Goal: Navigation & Orientation: Understand site structure

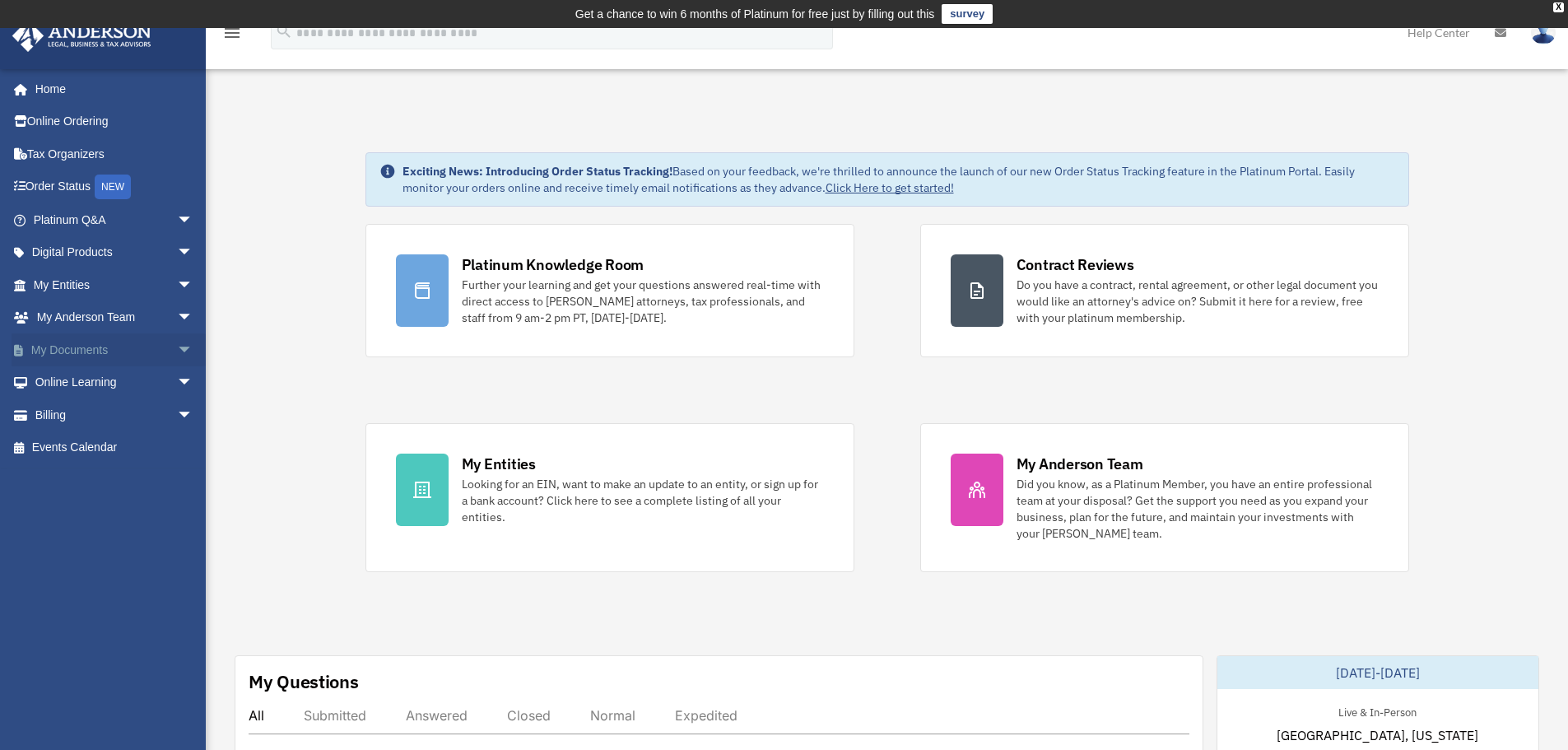
click at [177, 343] on span "arrow_drop_down" at bounding box center [194, 349] width 33 height 33
click at [183, 349] on span "arrow_drop_up" at bounding box center [194, 349] width 33 height 33
click at [177, 314] on span "arrow_drop_down" at bounding box center [194, 318] width 33 height 33
click at [177, 314] on span "arrow_drop_up" at bounding box center [194, 318] width 33 height 33
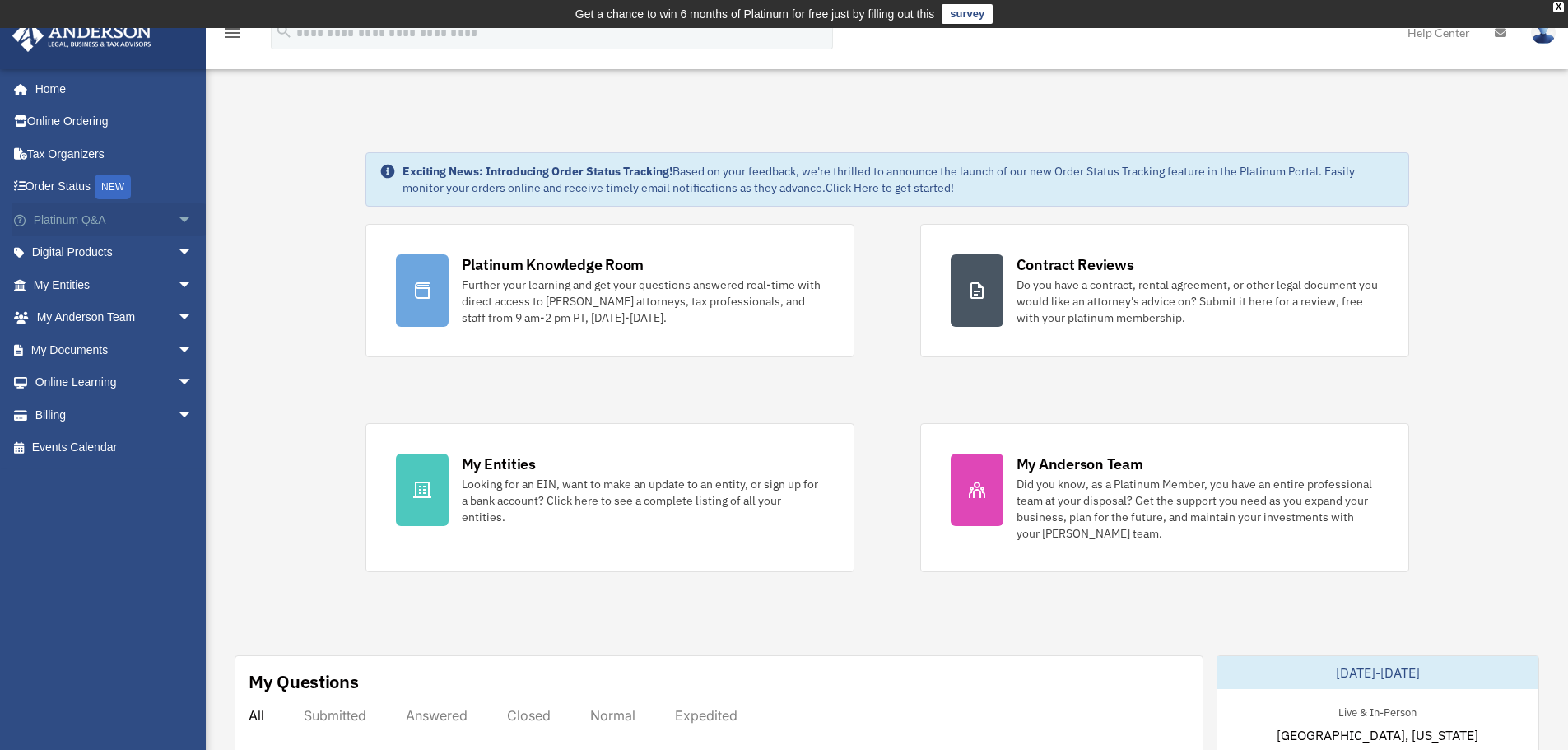
click at [180, 223] on span "arrow_drop_down" at bounding box center [194, 220] width 33 height 33
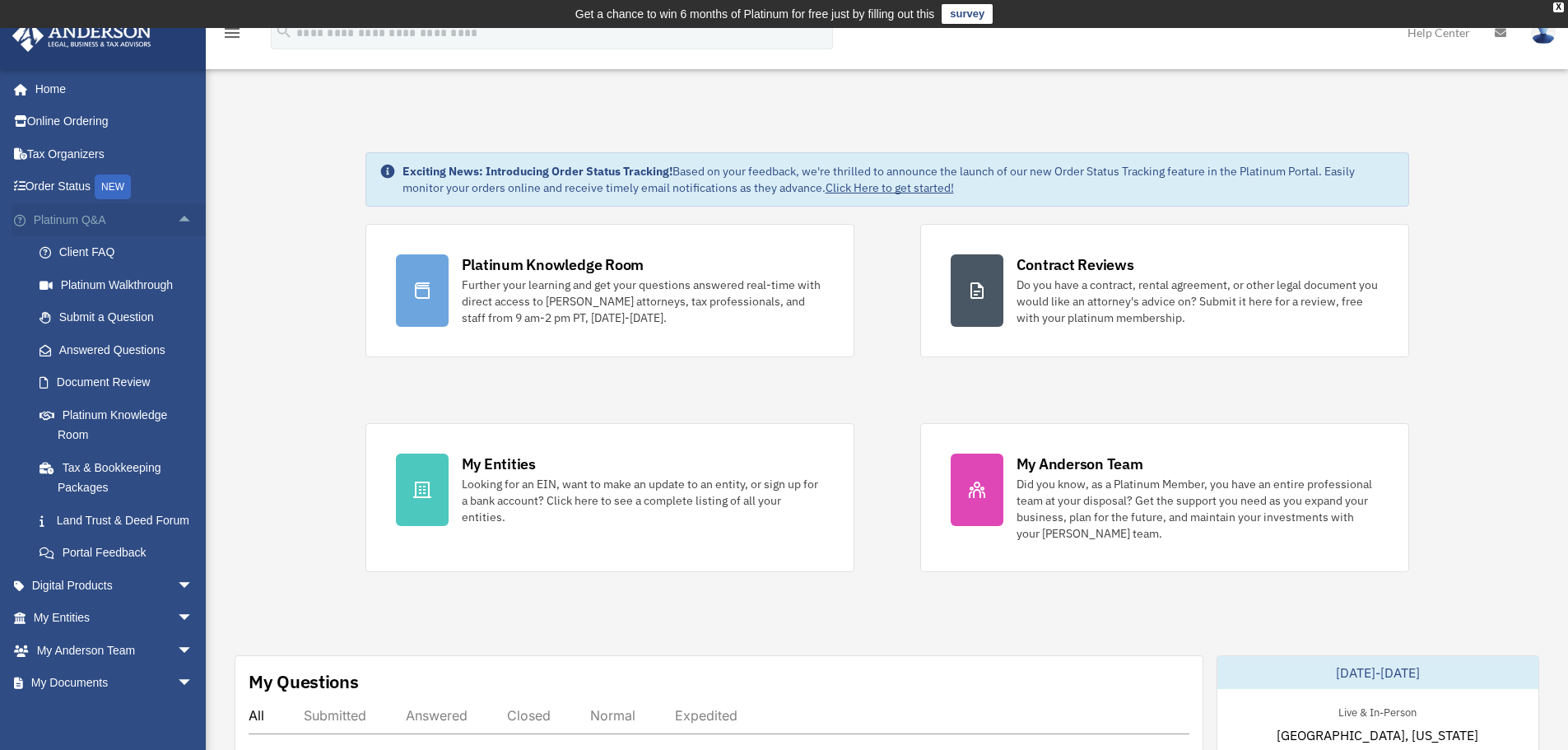
click at [180, 223] on span "arrow_drop_up" at bounding box center [194, 220] width 33 height 33
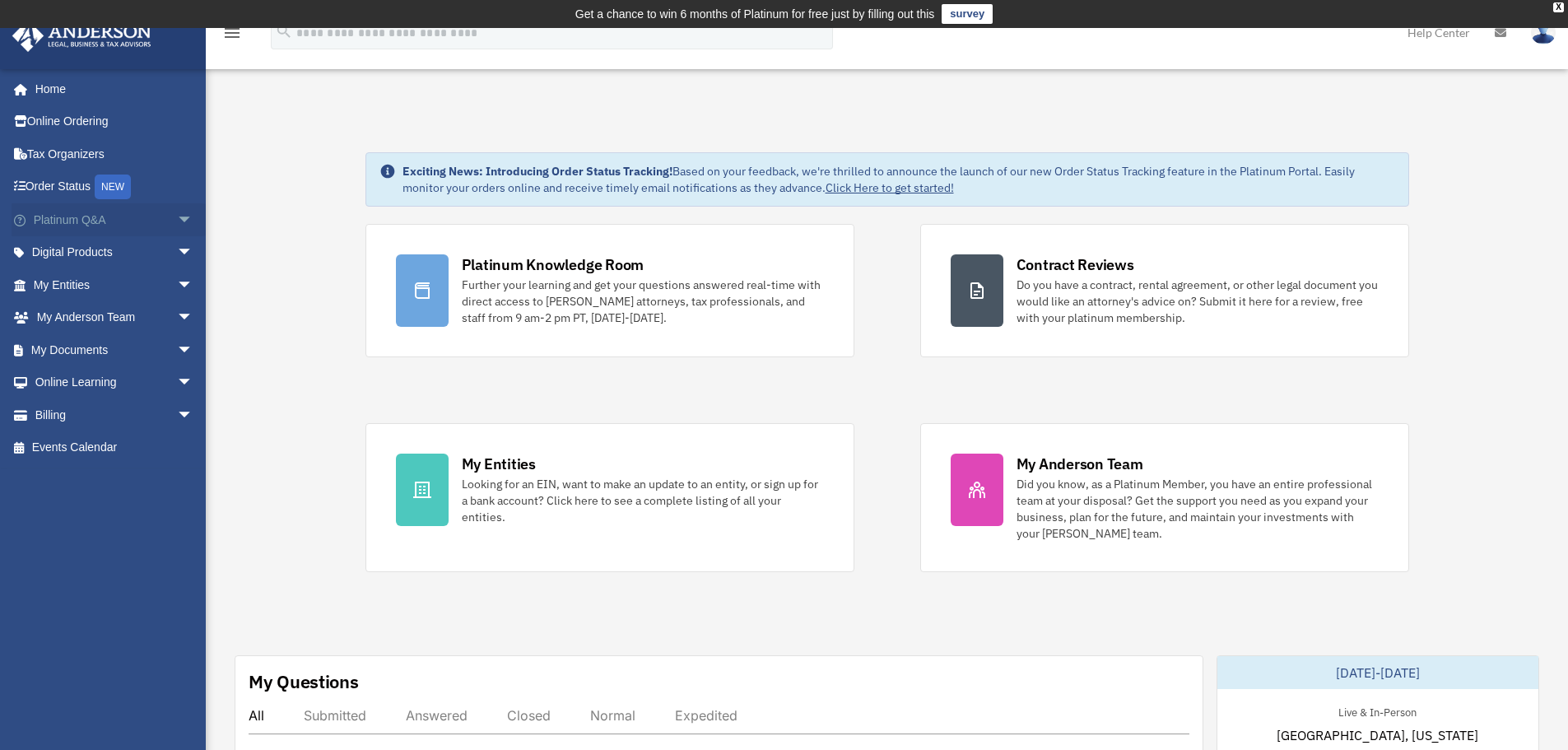
click at [180, 223] on span "arrow_drop_down" at bounding box center [194, 220] width 33 height 33
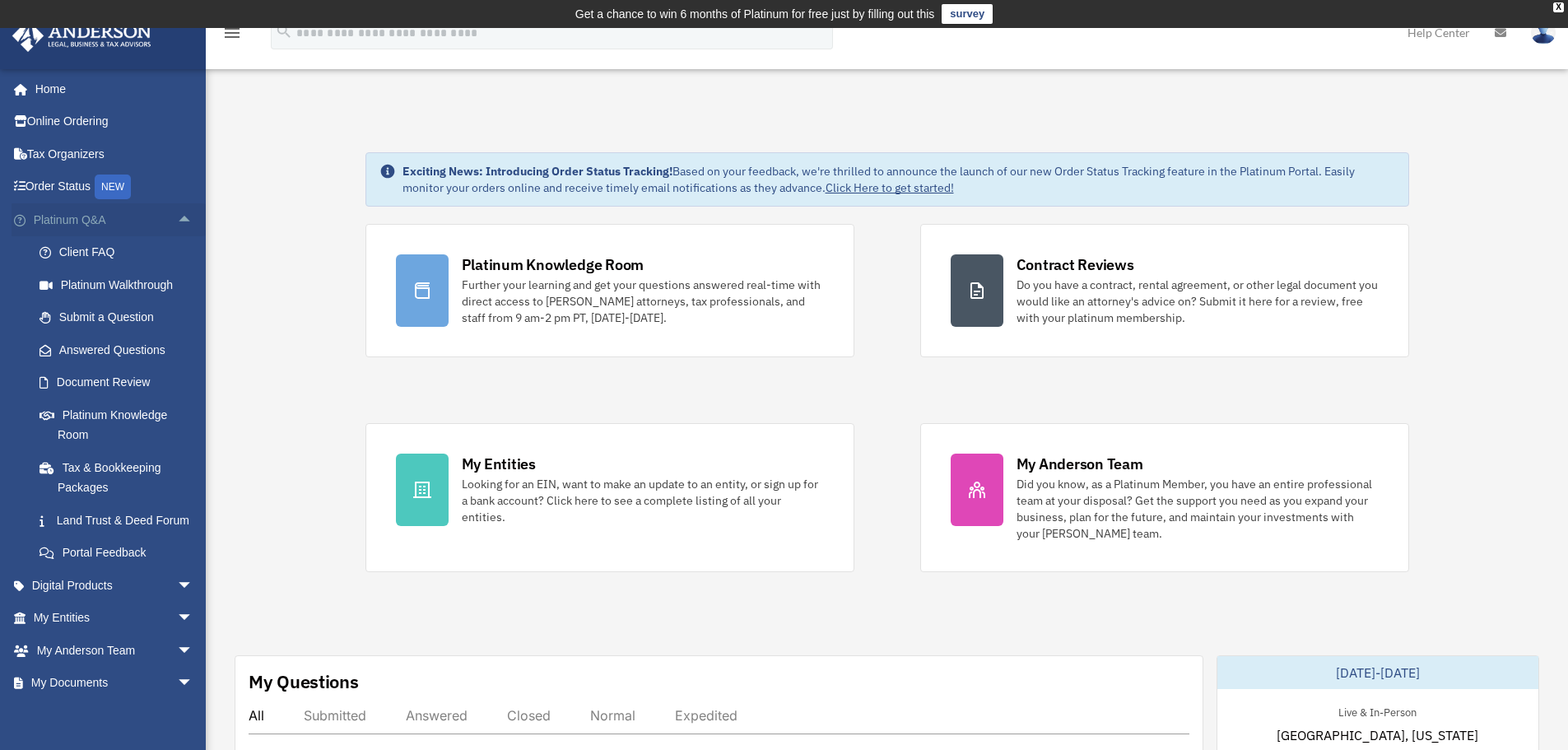
click at [183, 223] on span "arrow_drop_up" at bounding box center [194, 220] width 33 height 33
